Goal: Information Seeking & Learning: Get advice/opinions

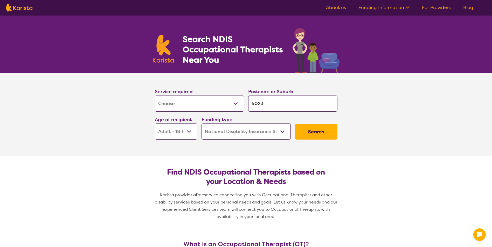
select select "[MEDICAL_DATA]"
select select "AD"
select select "NDIS"
select select "[MEDICAL_DATA]"
select select "AD"
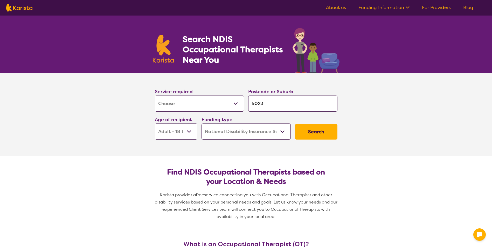
select select "NDIS"
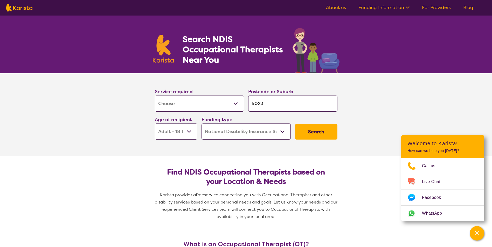
click at [265, 102] on input "5023" at bounding box center [292, 104] width 89 height 16
type input "502"
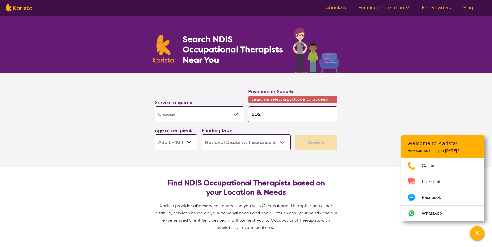
type input "50"
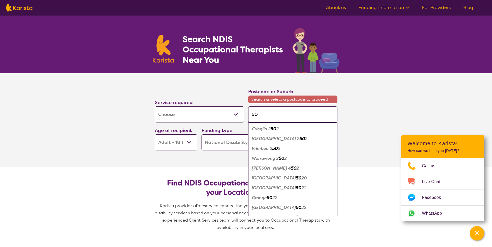
type input "504"
type input "5047"
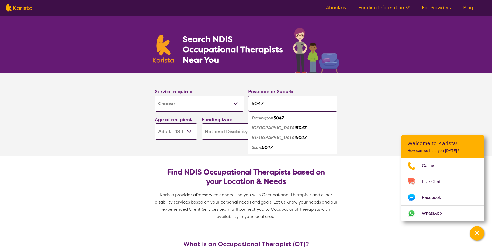
type input "5047"
click at [297, 128] on em "5047" at bounding box center [301, 127] width 11 height 5
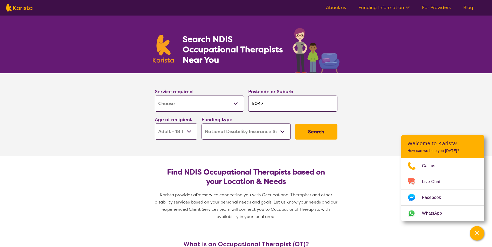
click at [189, 130] on select "Early Childhood - 0 to 9 Child - 10 to 11 Adolescent - 12 to 17 Adult - 18 to 6…" at bounding box center [176, 132] width 43 height 16
click at [155, 124] on select "Early Childhood - 0 to 9 Child - 10 to 11 Adolescent - 12 to 17 Adult - 18 to 6…" at bounding box center [176, 132] width 43 height 16
click at [323, 130] on button "Search" at bounding box center [316, 132] width 43 height 16
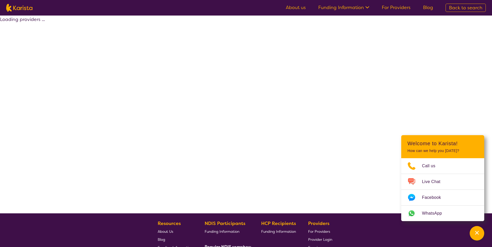
select select "by_score"
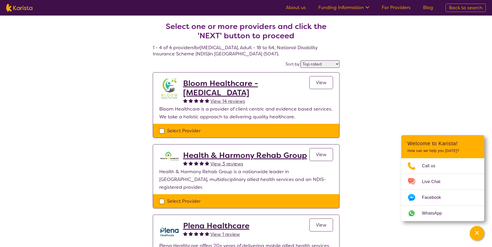
click at [220, 99] on span "View 14 reviews" at bounding box center [227, 101] width 35 height 6
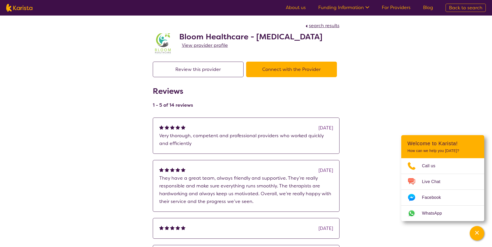
select select "by_score"
